Goal: Task Accomplishment & Management: Use online tool/utility

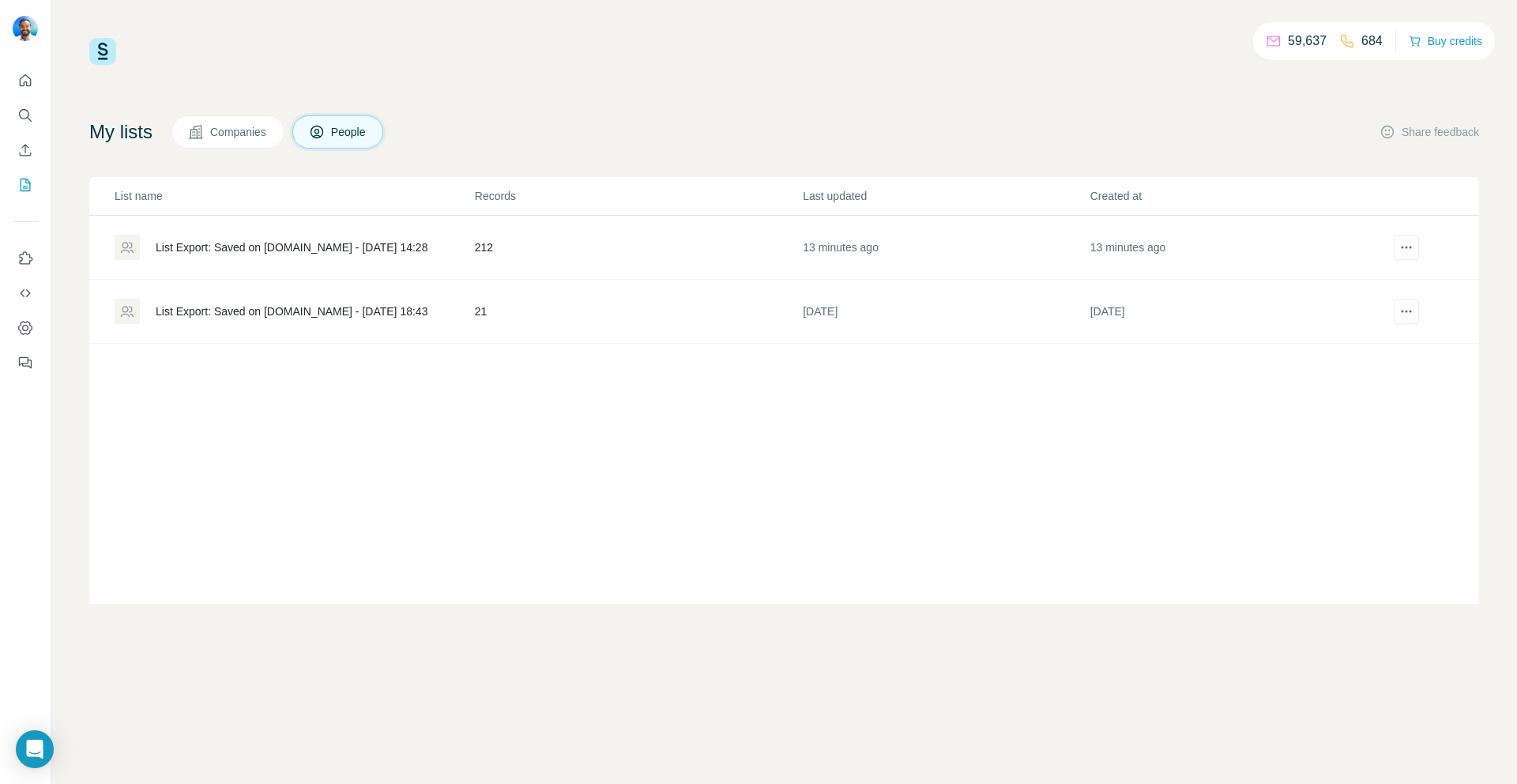
click at [258, 249] on div "List Export: Saved on [DOMAIN_NAME] - [DATE] 14:28" at bounding box center [292, 247] width 272 height 16
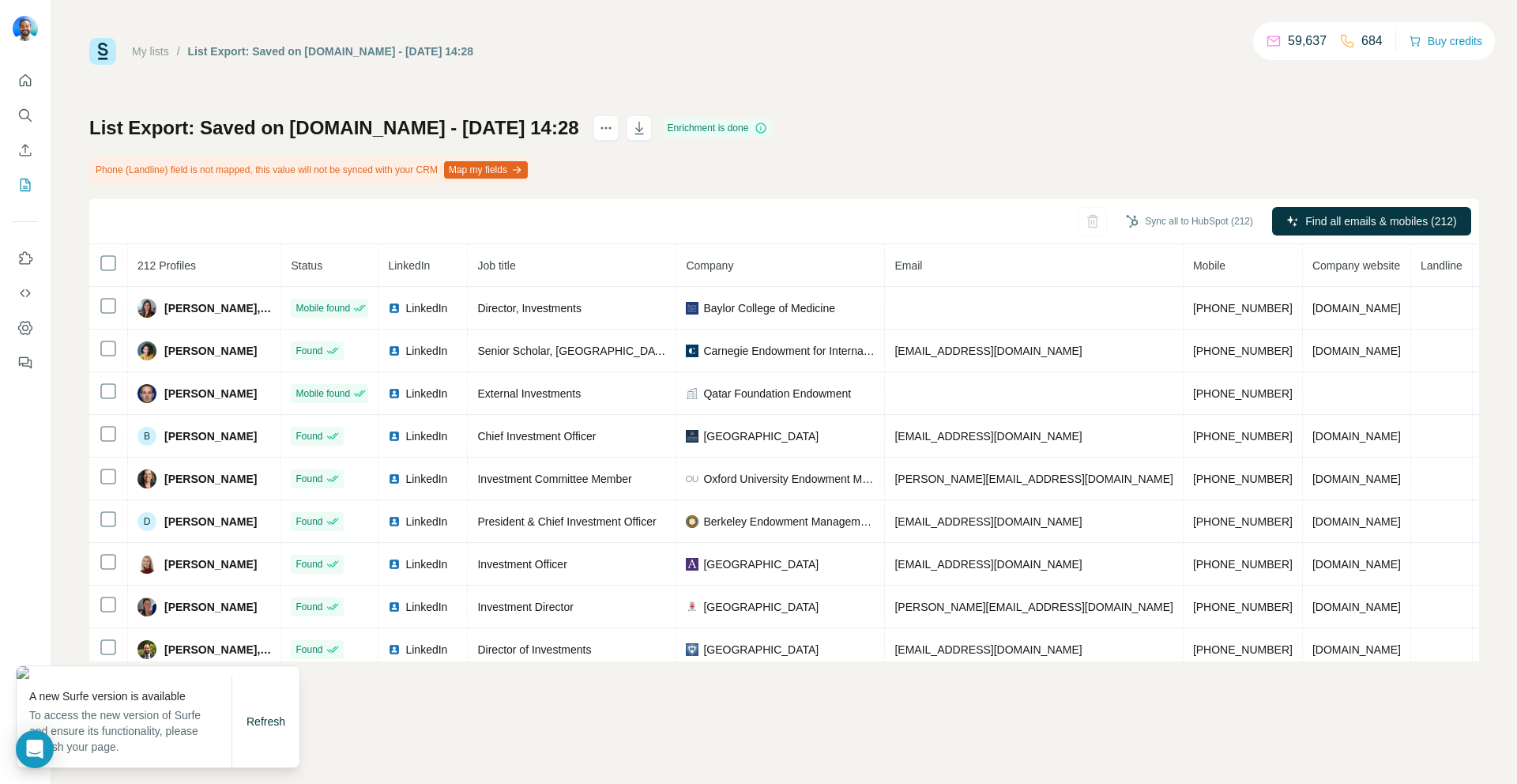
click at [419, 744] on div "My lists / List Export: Saved on LinkedIn.com - 19/09/2025 14:28 59,637 684 Buy…" at bounding box center [784, 392] width 1466 height 784
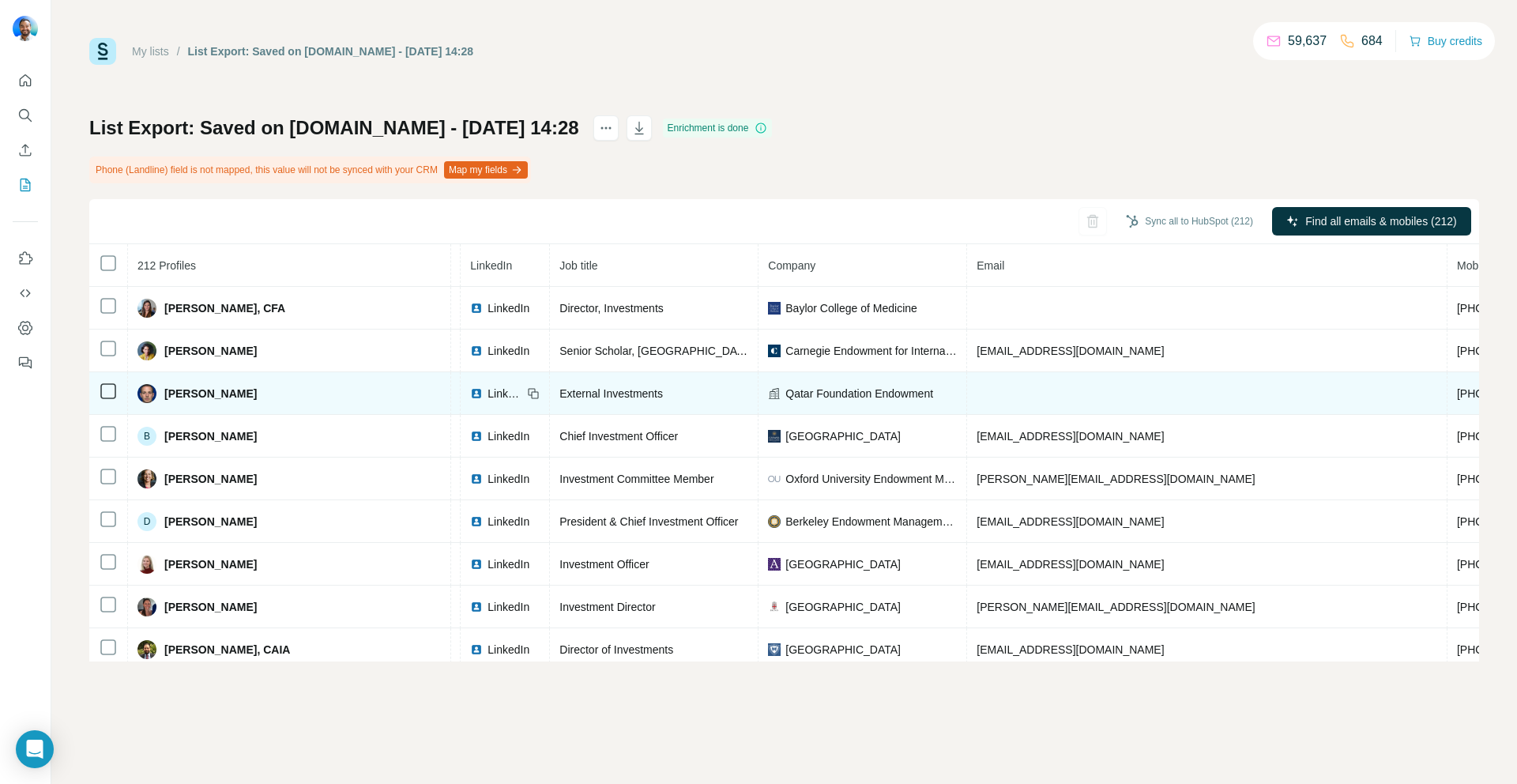
scroll to position [0, 229]
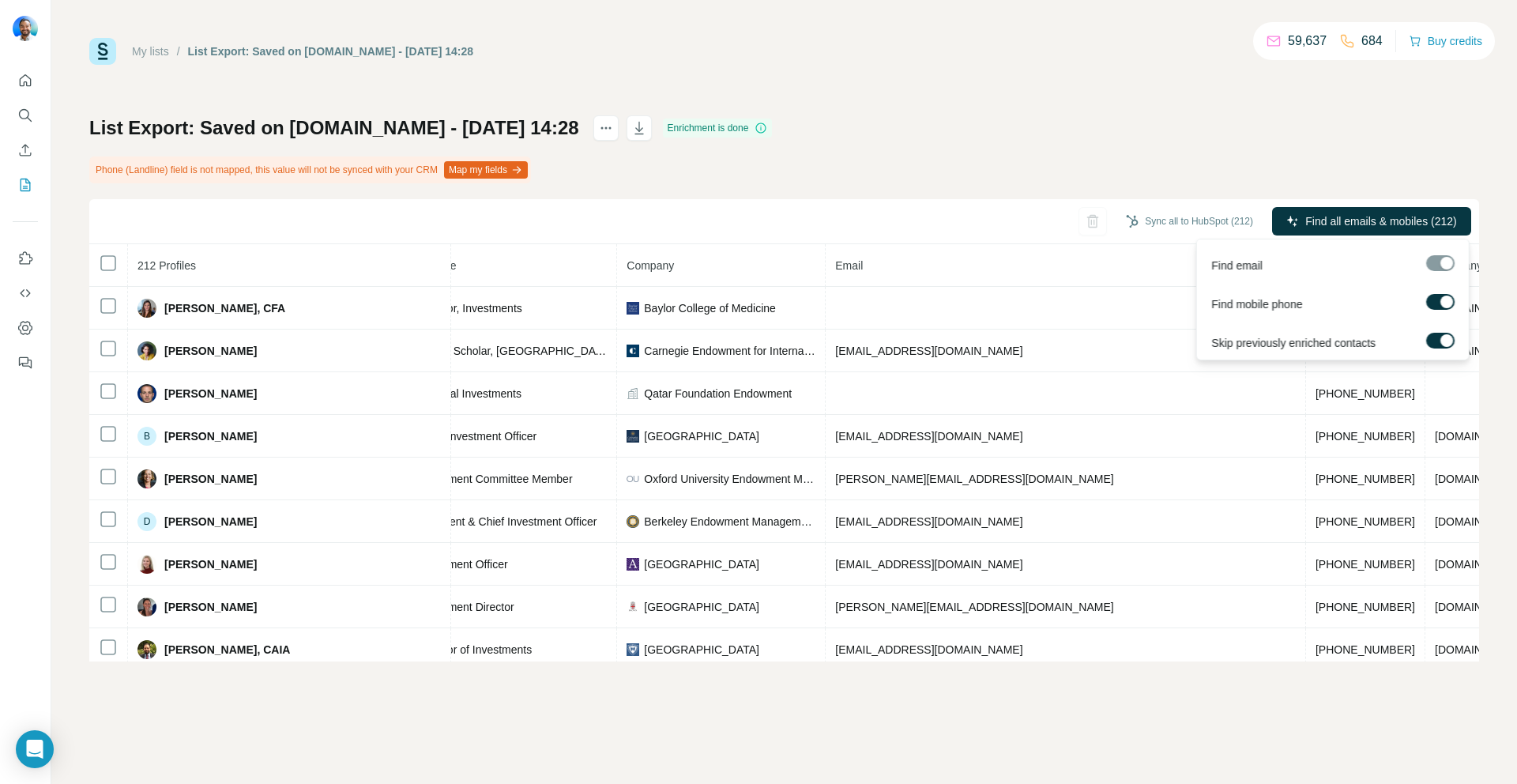
click at [1448, 299] on div at bounding box center [1448, 302] width 13 height 13
click at [1435, 308] on label at bounding box center [1440, 302] width 28 height 16
click at [1317, 222] on span "Find all emails & mobiles (212)" at bounding box center [1380, 221] width 151 height 16
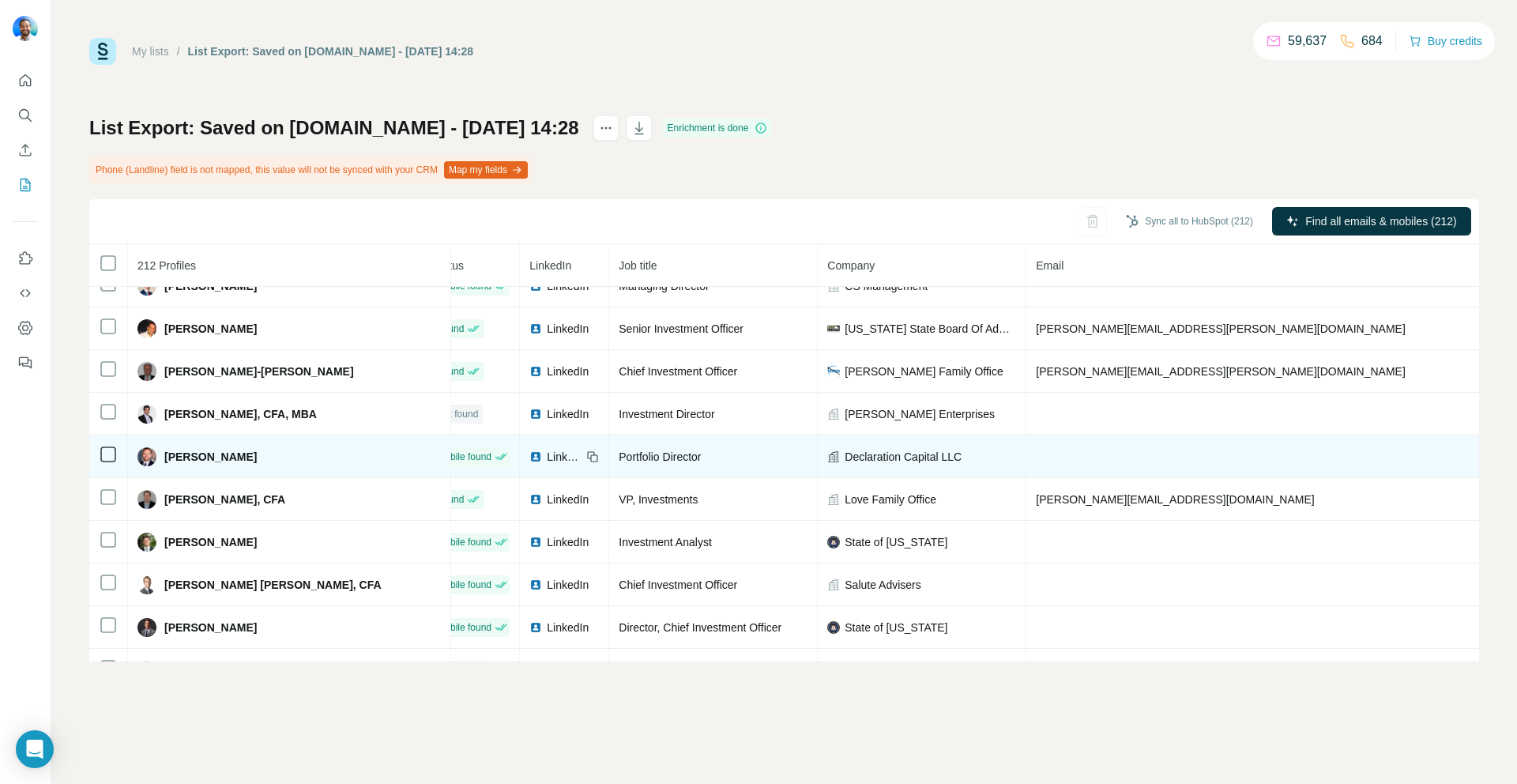
scroll to position [5269, 0]
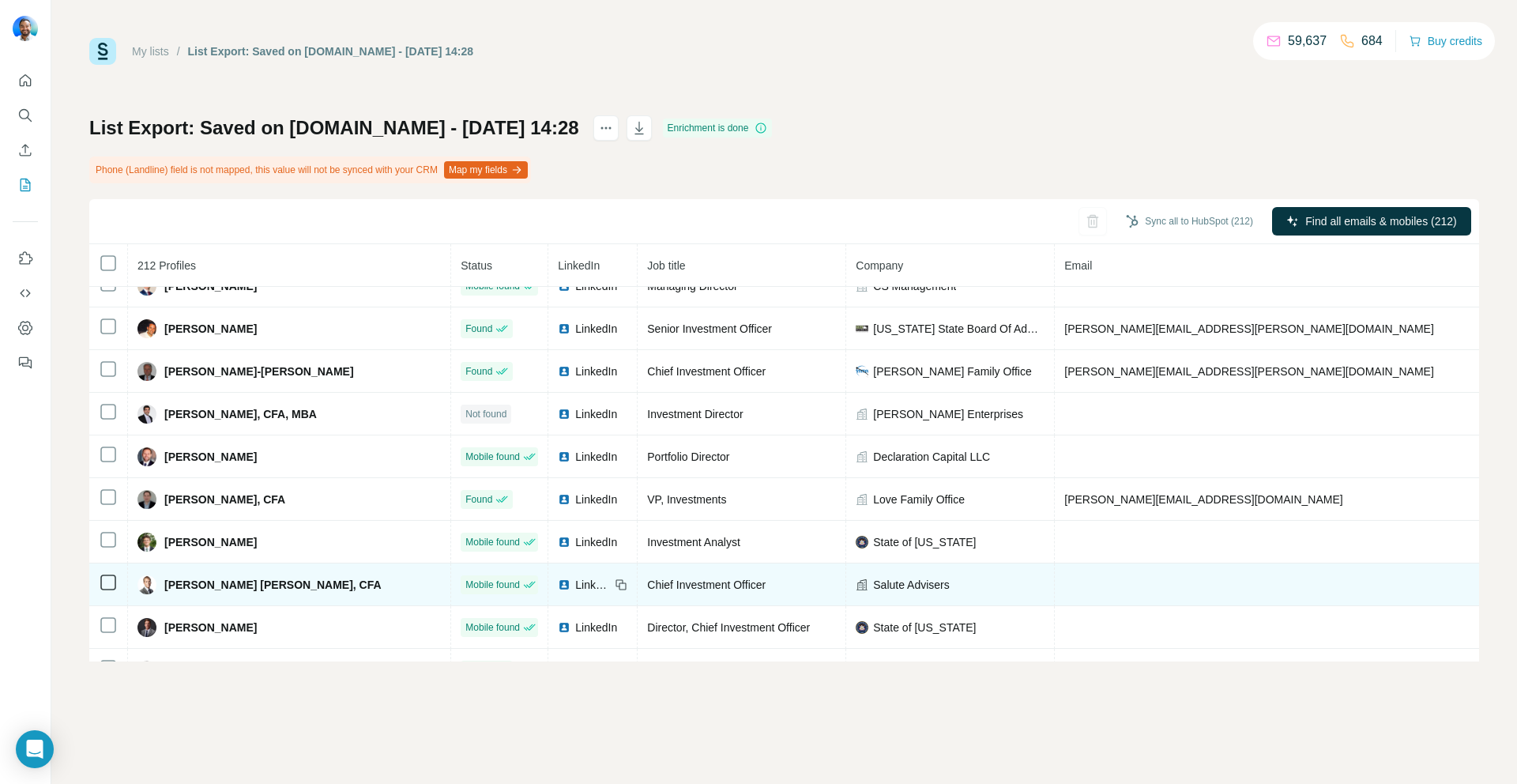
click at [222, 585] on span "[PERSON_NAME] [PERSON_NAME], CFA" at bounding box center [272, 585] width 217 height 16
click at [575, 587] on span "LinkedIn" at bounding box center [592, 585] width 35 height 16
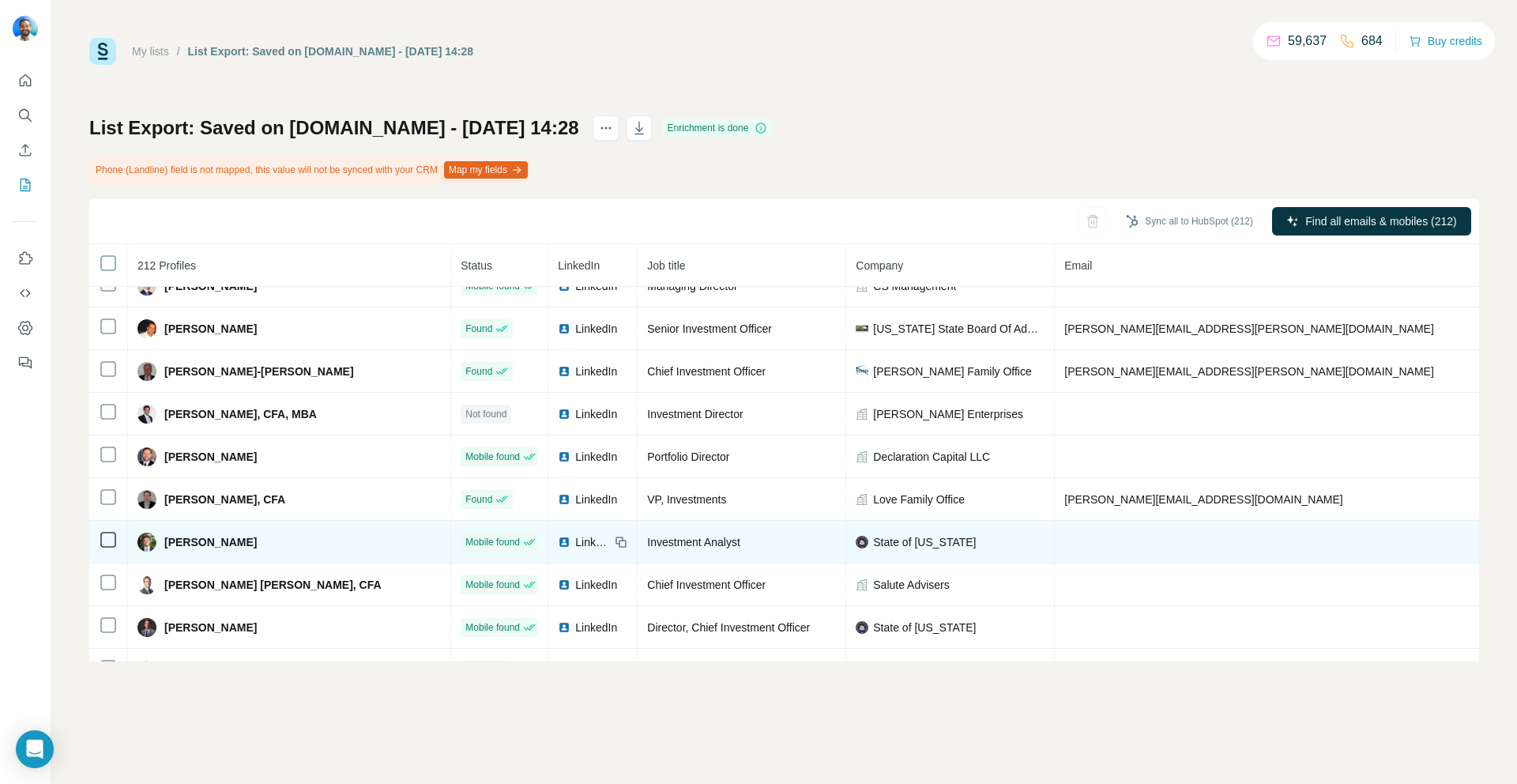
click at [212, 543] on span "[PERSON_NAME]" at bounding box center [210, 542] width 92 height 16
click at [575, 542] on span "LinkedIn" at bounding box center [592, 542] width 35 height 16
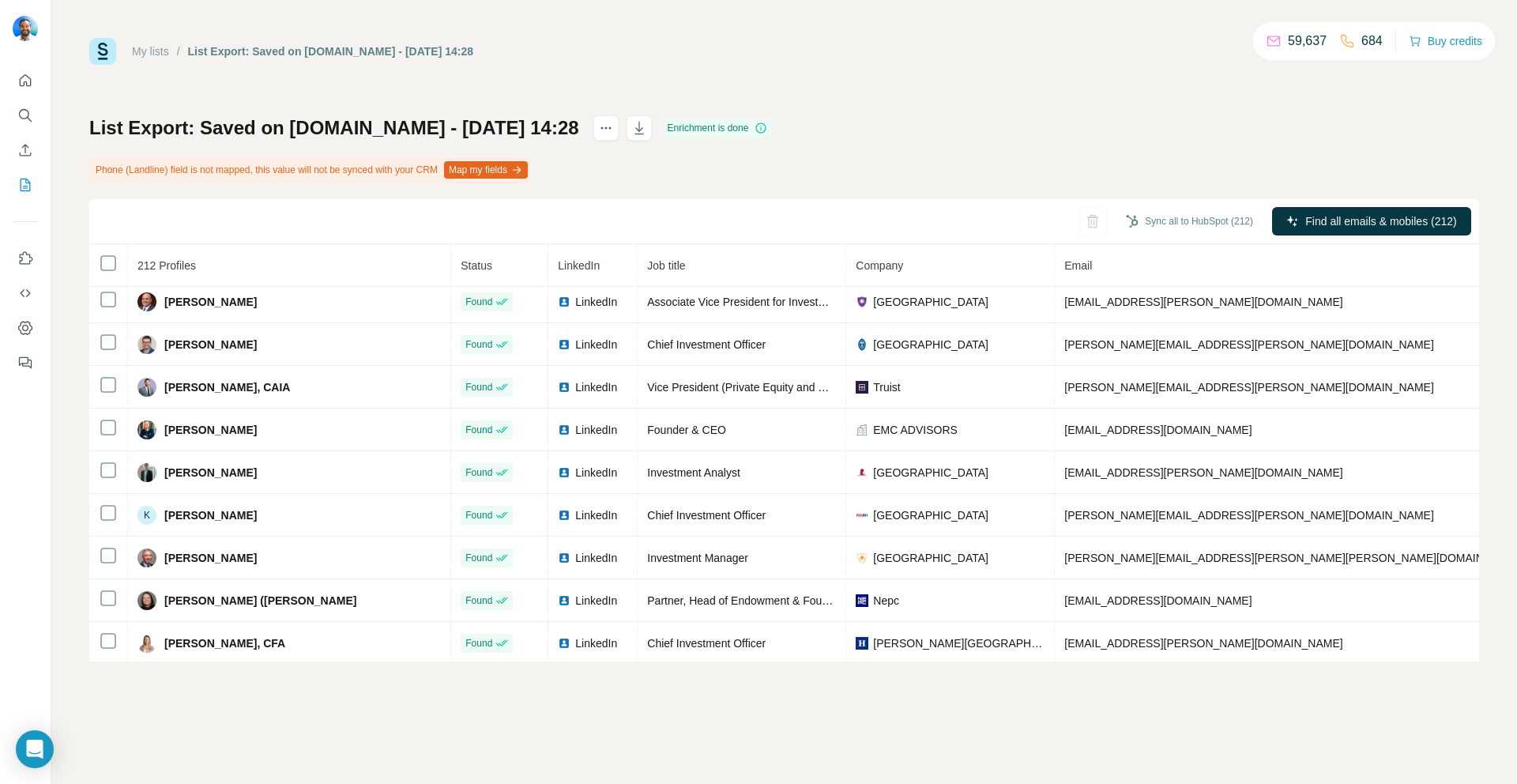
scroll to position [0, 0]
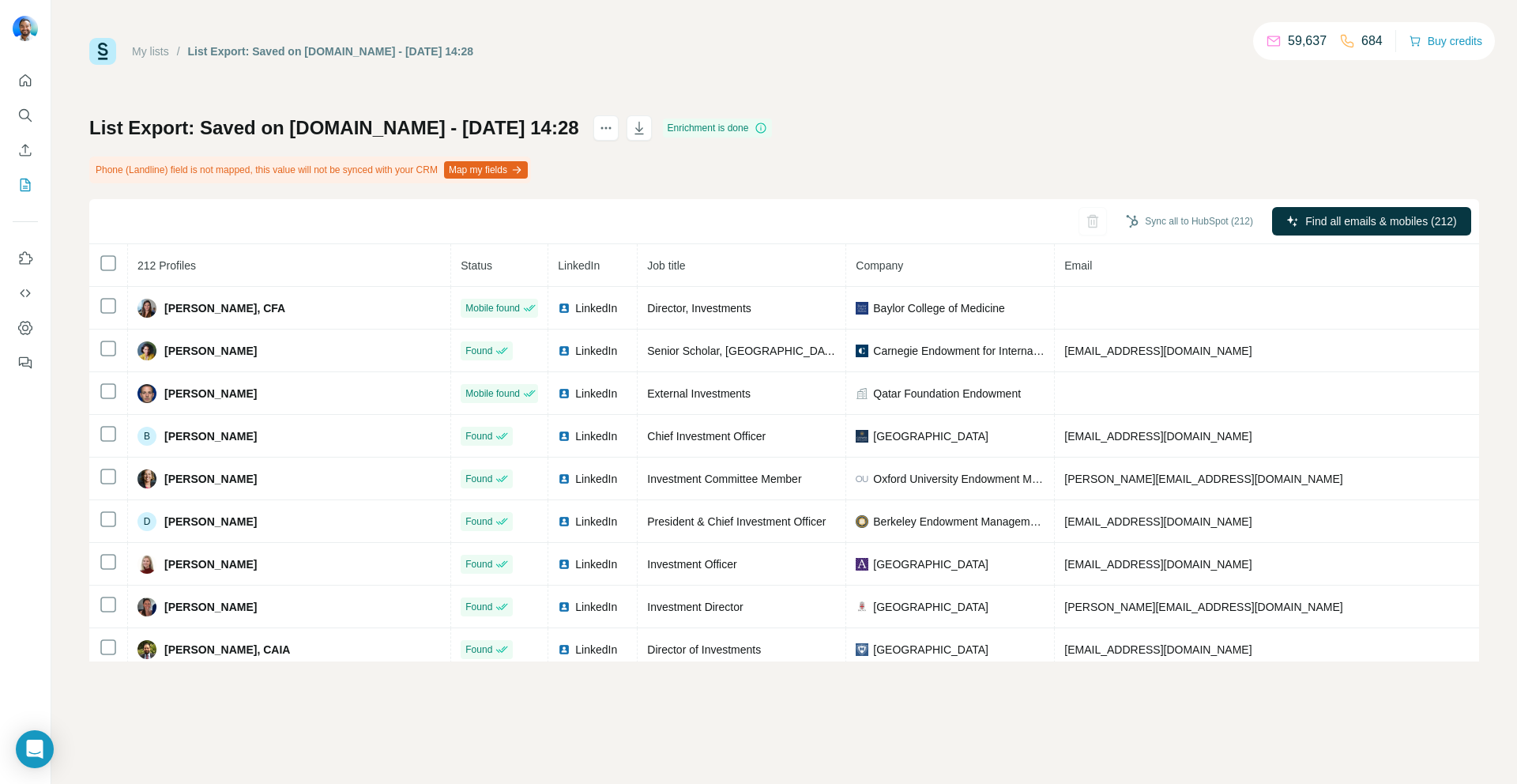
click at [528, 173] on button "Map my fields" at bounding box center [486, 170] width 84 height 18
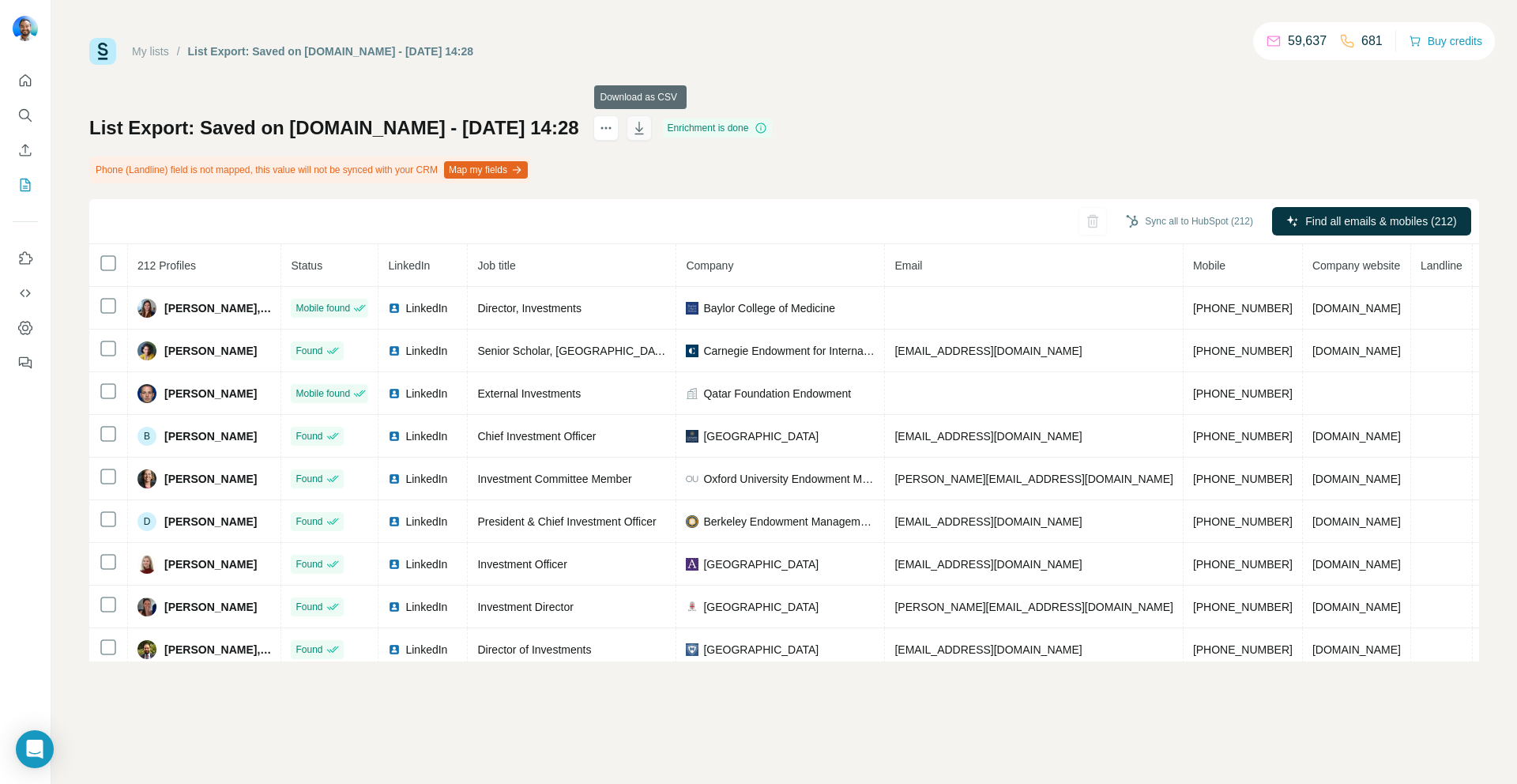
click at [644, 136] on button "button" at bounding box center [639, 128] width 25 height 25
